Goal: Task Accomplishment & Management: Complete application form

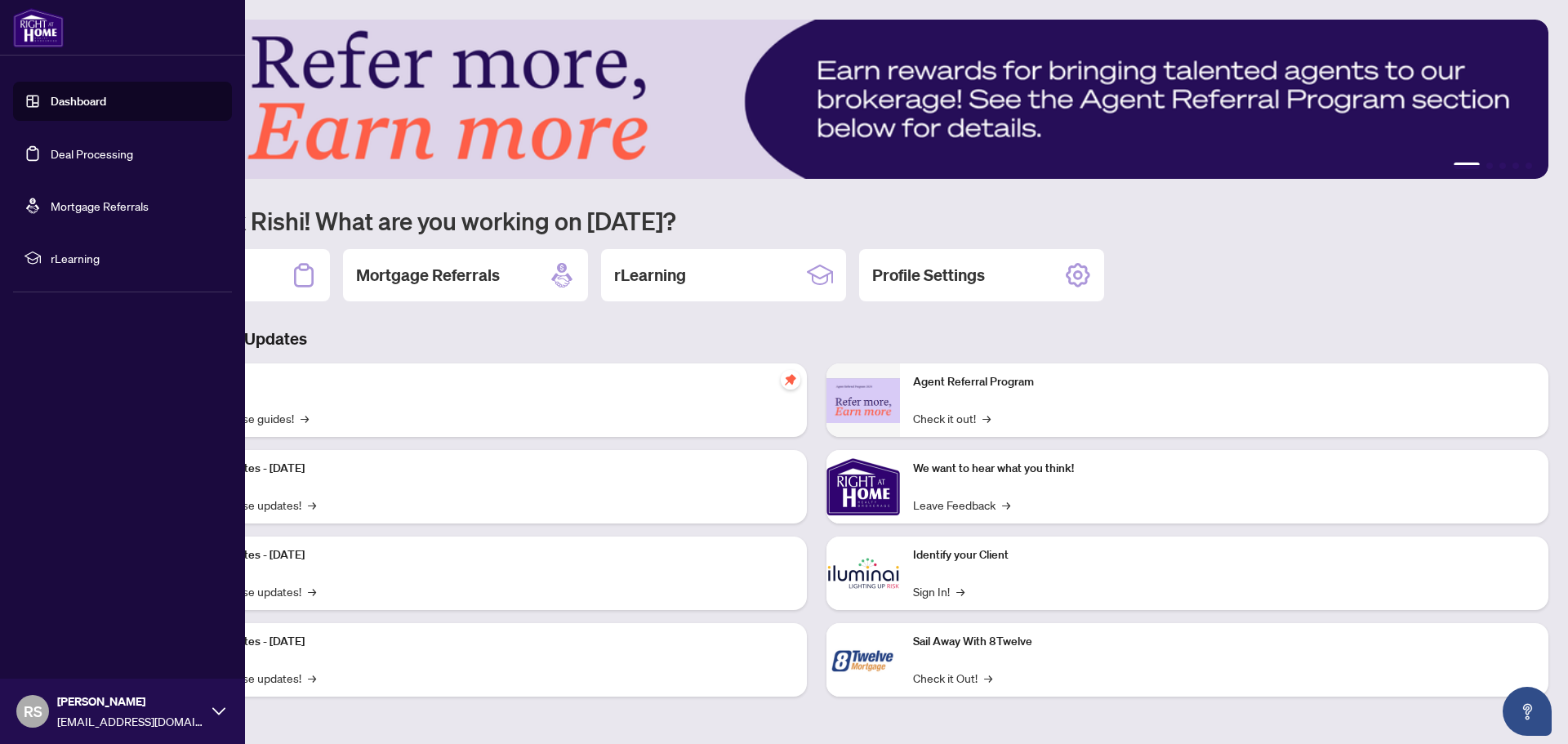
click at [60, 152] on link "Deal Processing" at bounding box center [91, 153] width 82 height 15
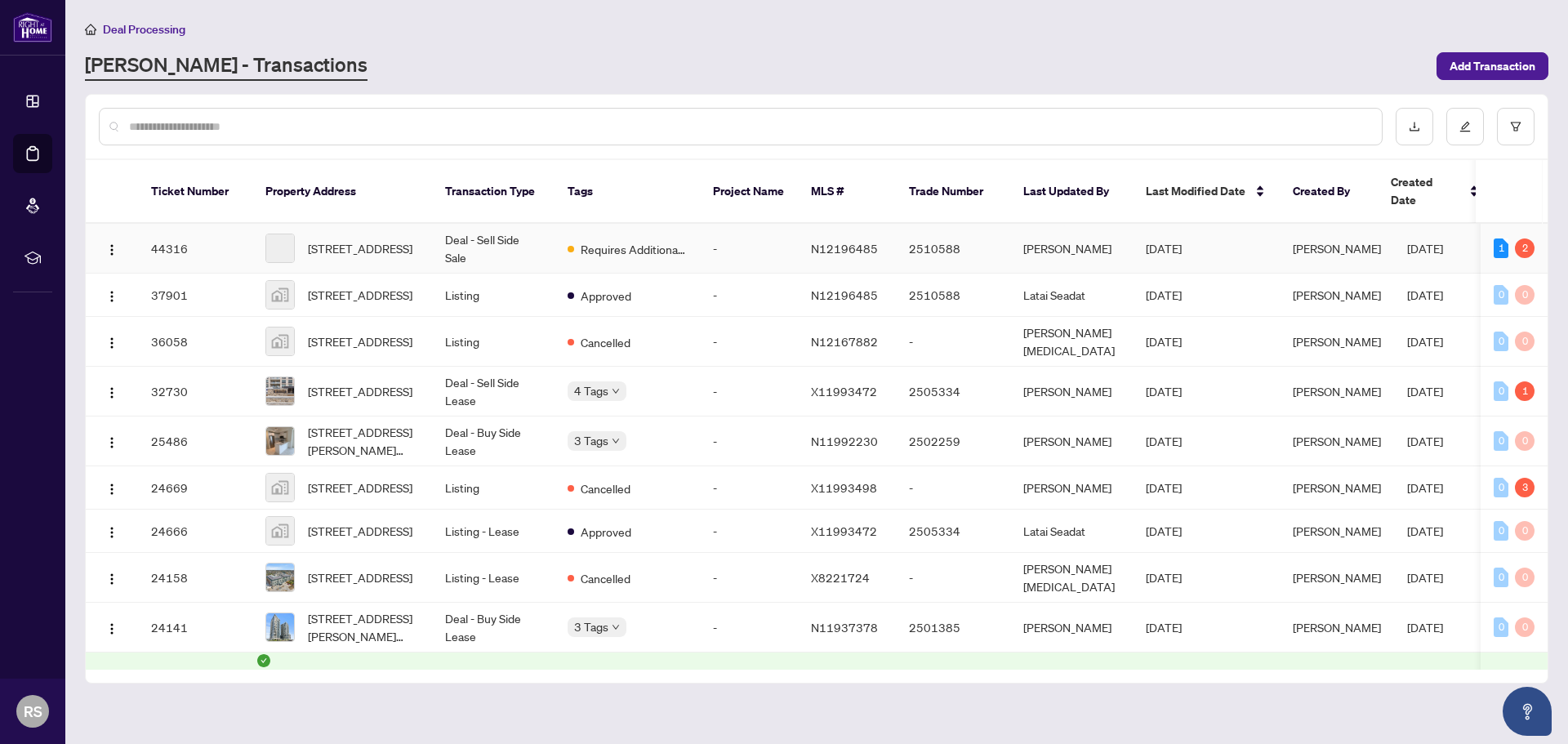
click at [654, 238] on div "Requires Additional Docs" at bounding box center [626, 248] width 119 height 19
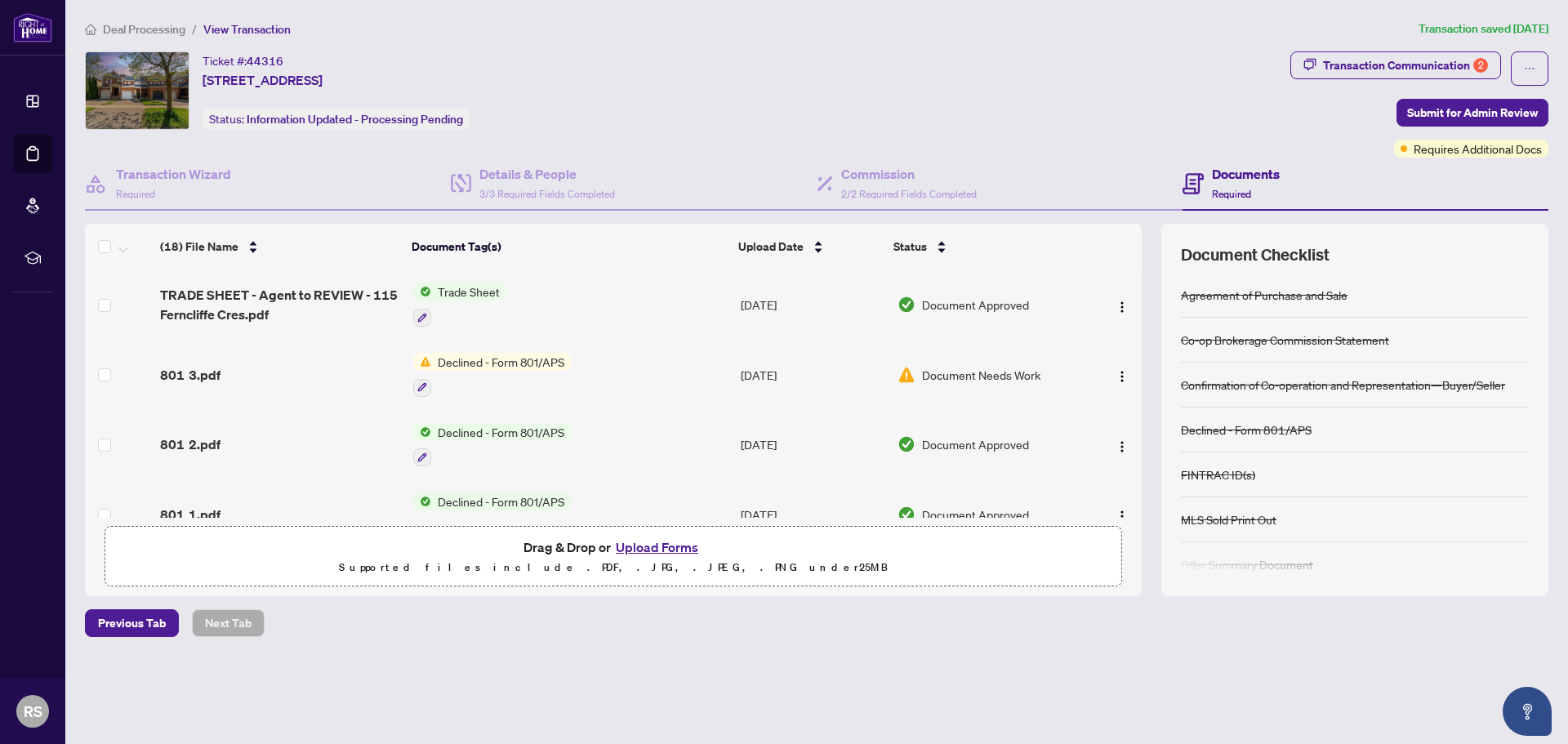
click at [646, 546] on button "Upload Forms" at bounding box center [656, 547] width 92 height 21
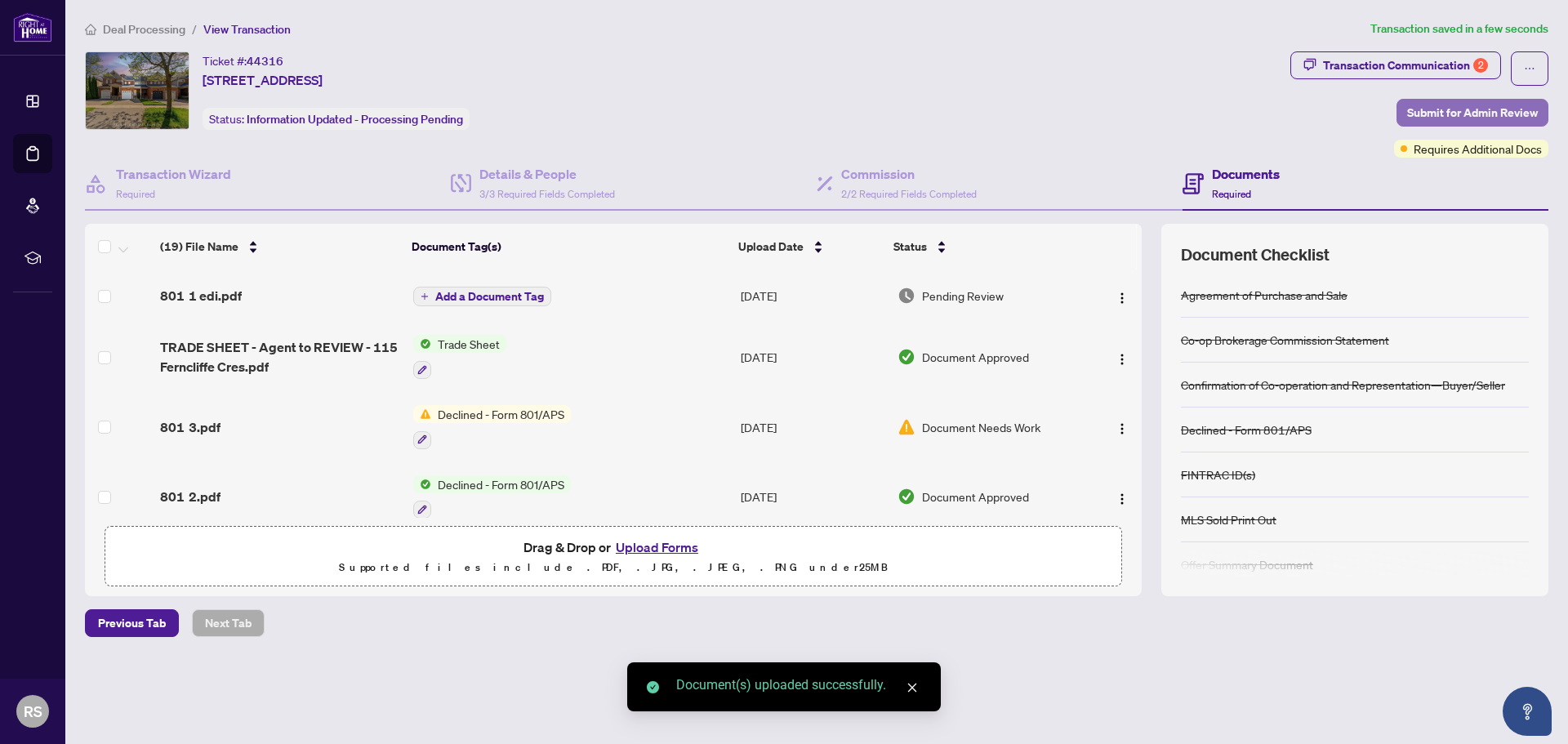
click at [1454, 117] on span "Submit for Admin Review" at bounding box center [1472, 112] width 131 height 26
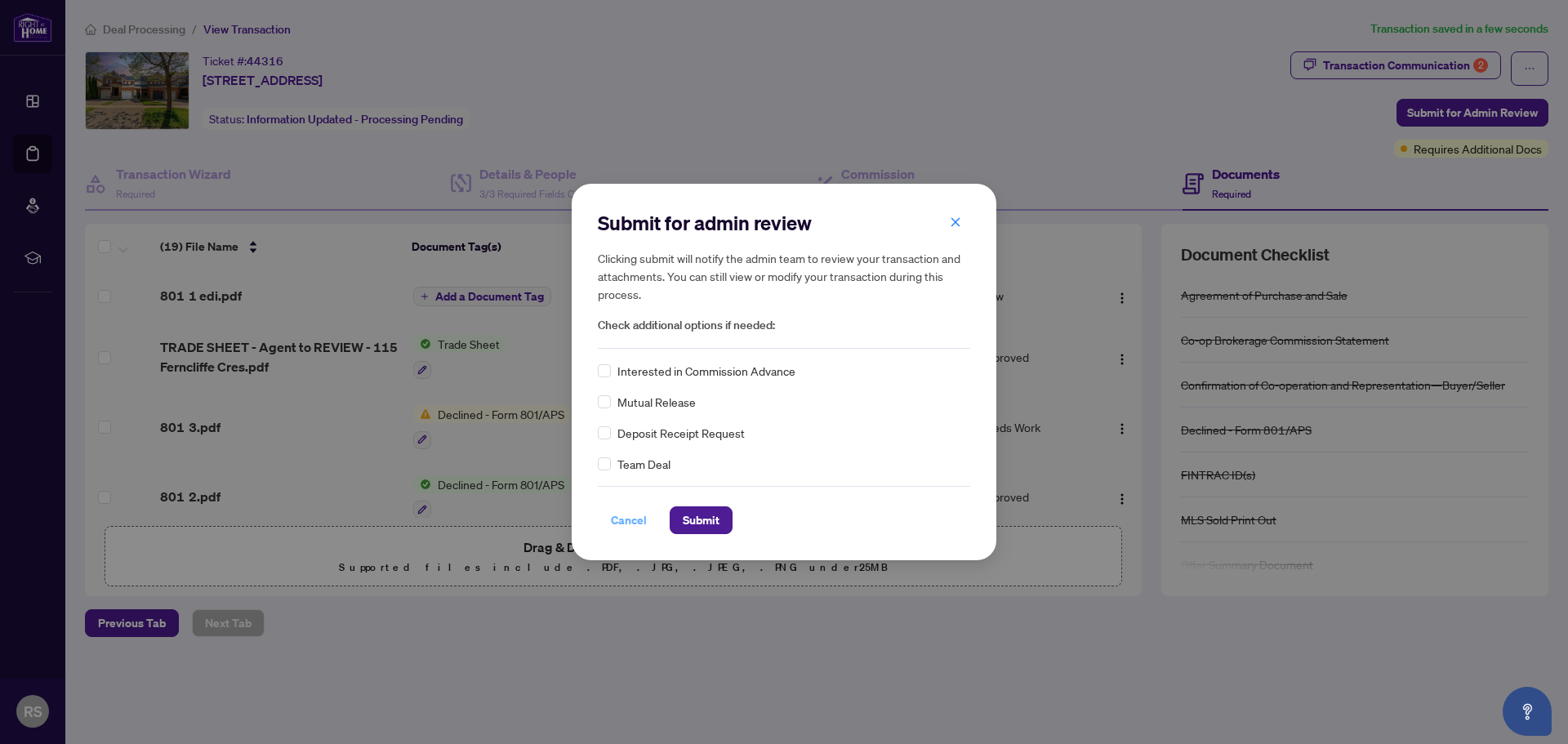
click at [624, 521] on span "Cancel" at bounding box center [628, 520] width 36 height 26
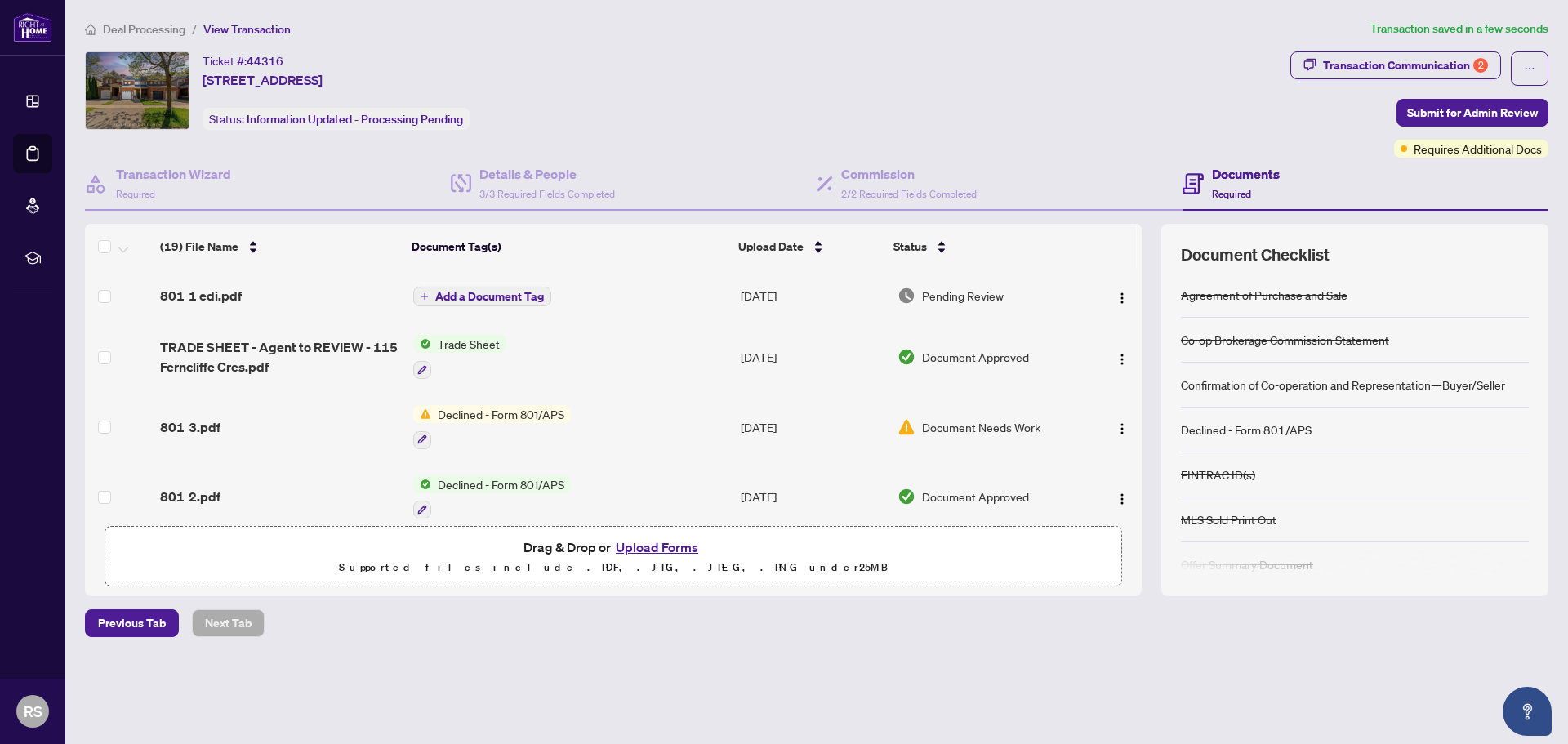
click at [1451, 118] on span "Submit for Admin Review" at bounding box center [1472, 112] width 131 height 26
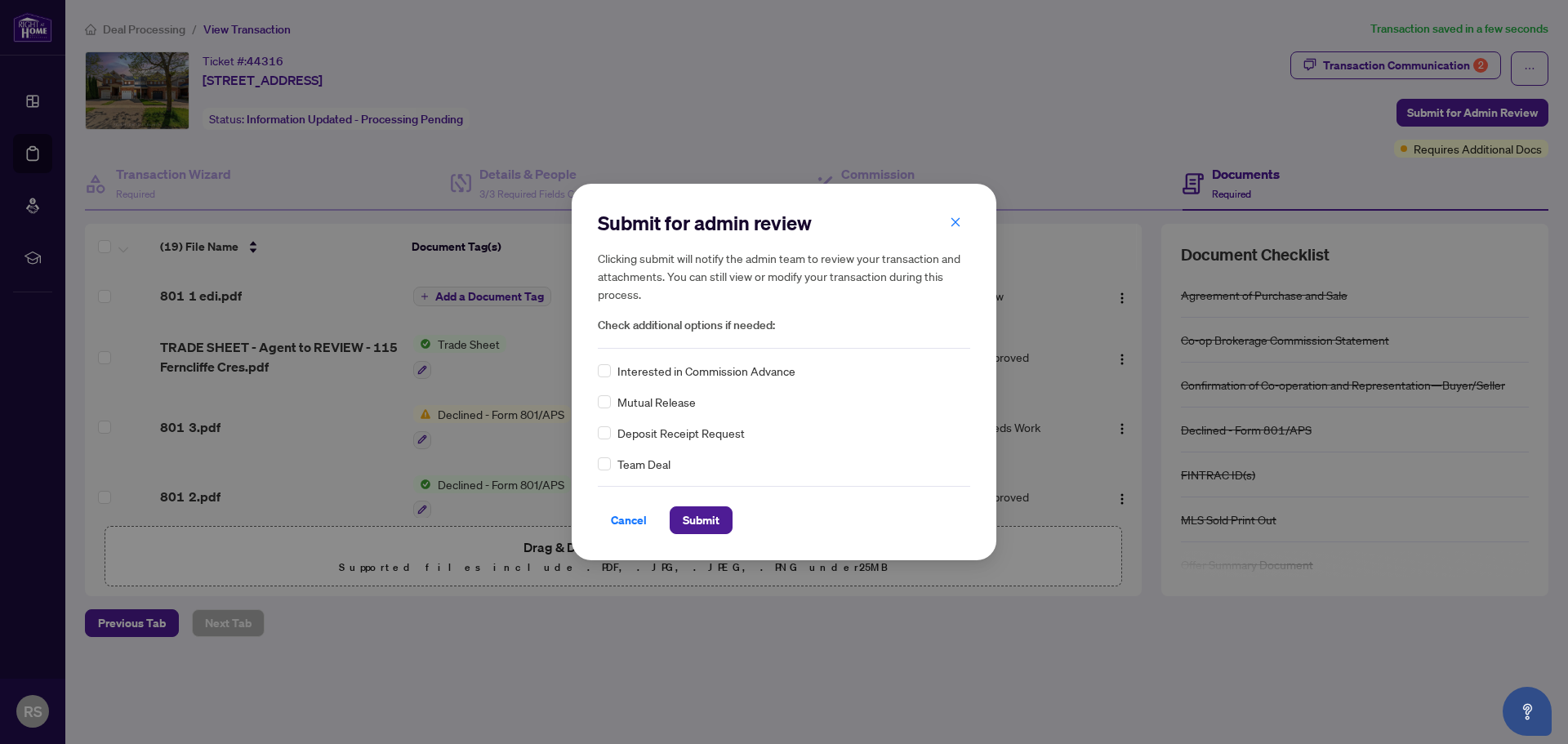
click at [656, 525] on div "Cancel Submit" at bounding box center [784, 520] width 373 height 28
click at [677, 520] on button "Submit" at bounding box center [701, 520] width 63 height 28
